Goal: Navigation & Orientation: Find specific page/section

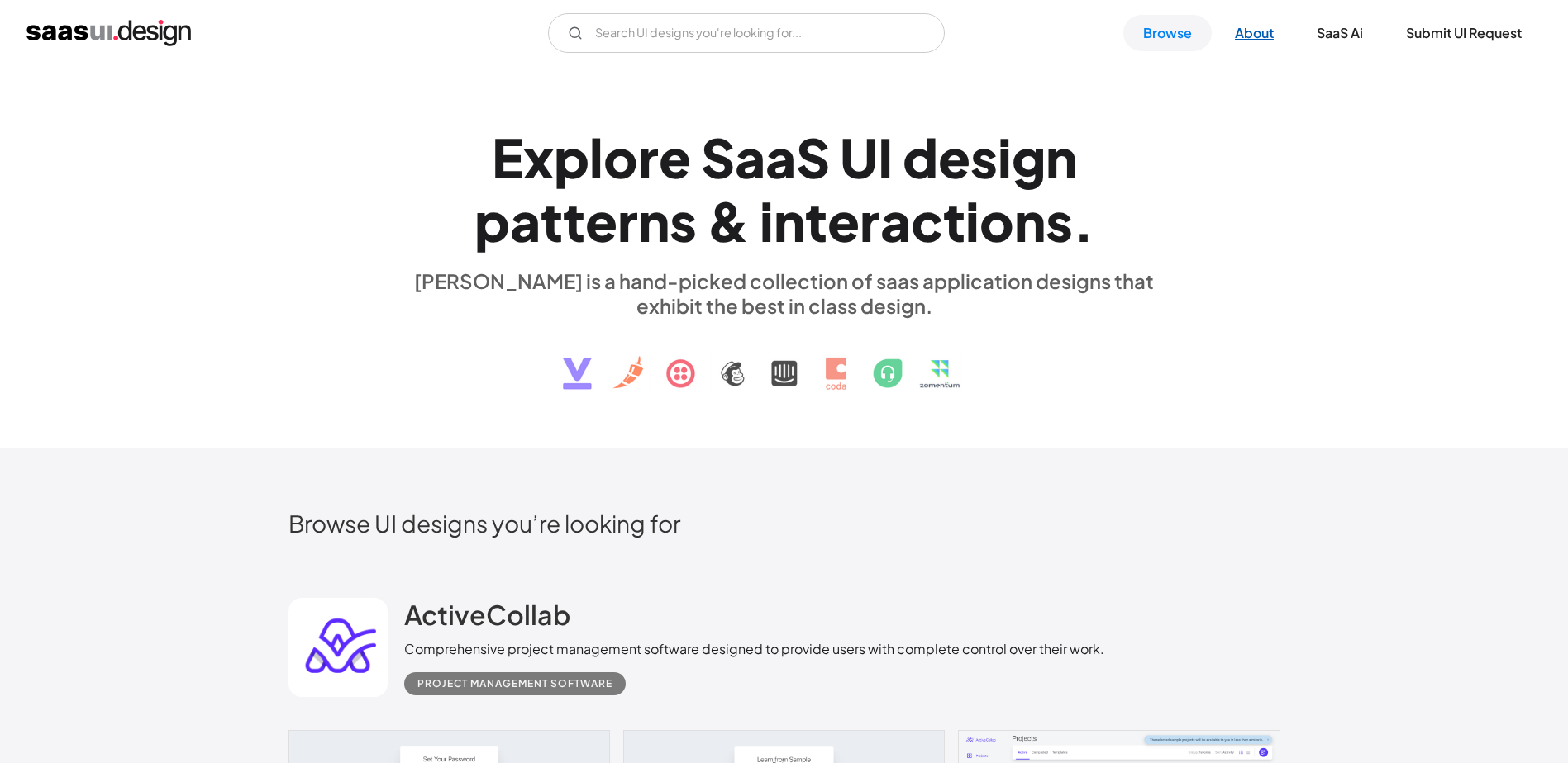
click at [1256, 38] on link "About" at bounding box center [1254, 33] width 78 height 37
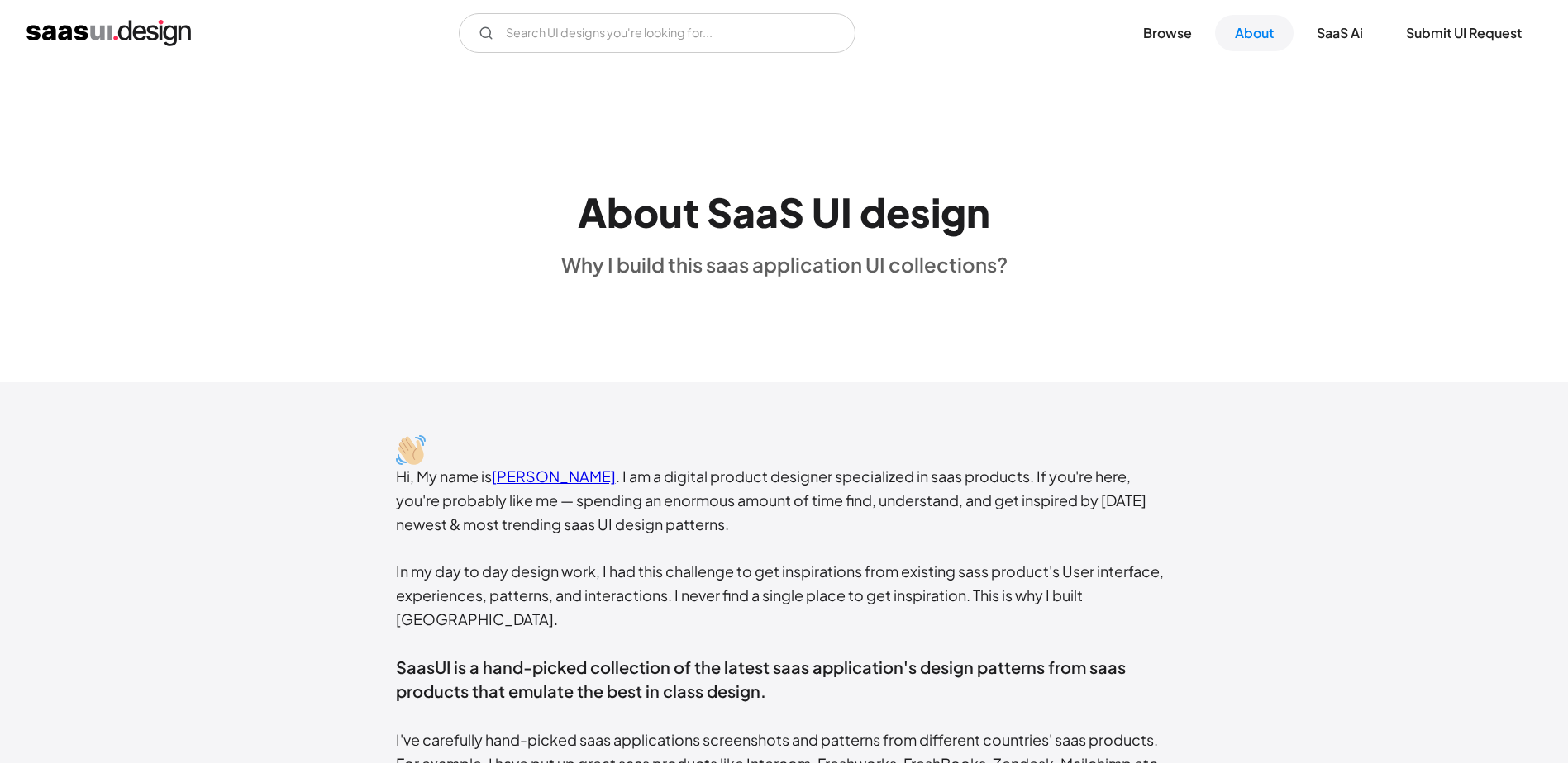
click at [135, 33] on img "home" at bounding box center [108, 33] width 164 height 26
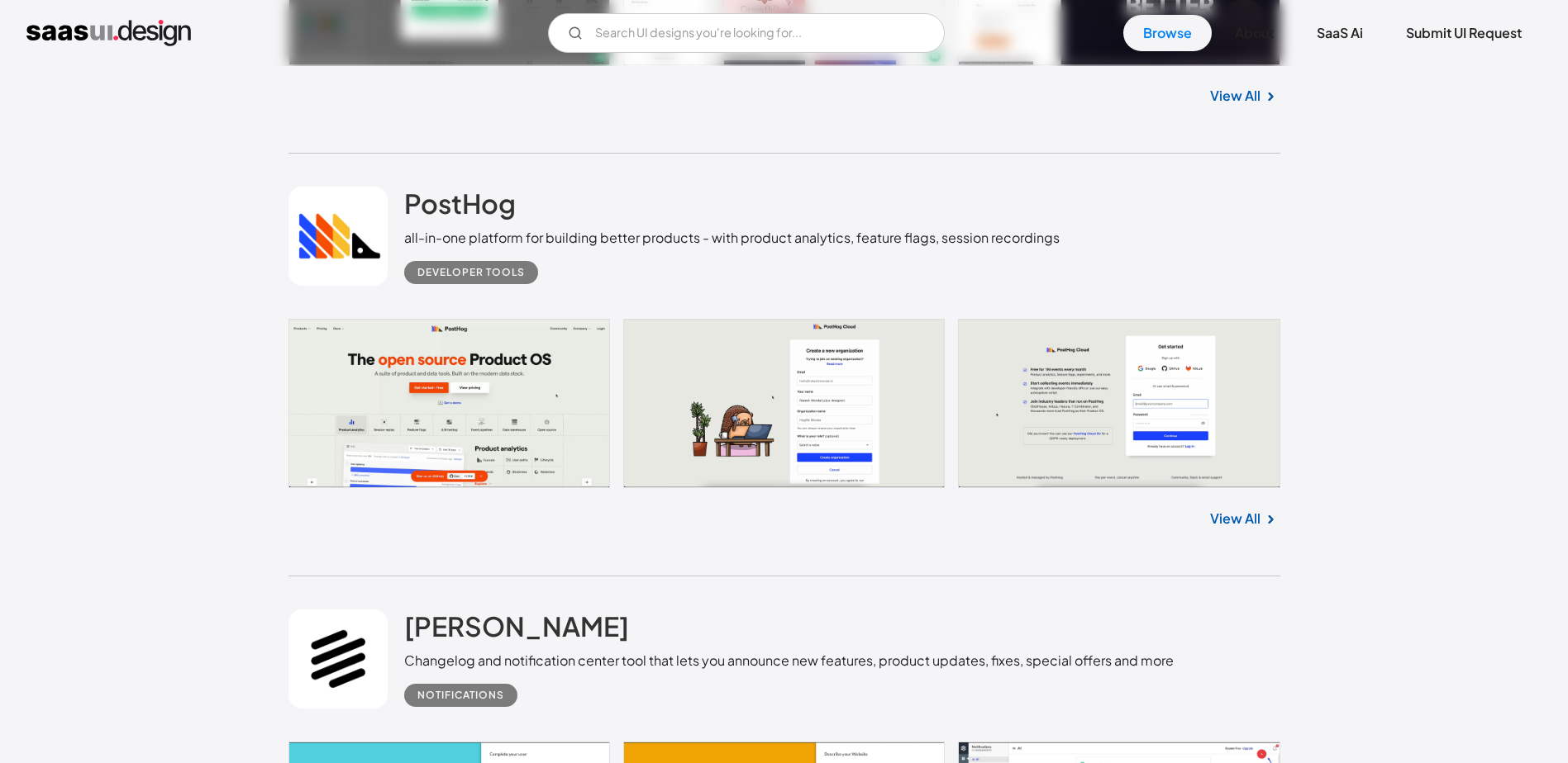
scroll to position [2593, 0]
